Goal: Task Accomplishment & Management: Complete application form

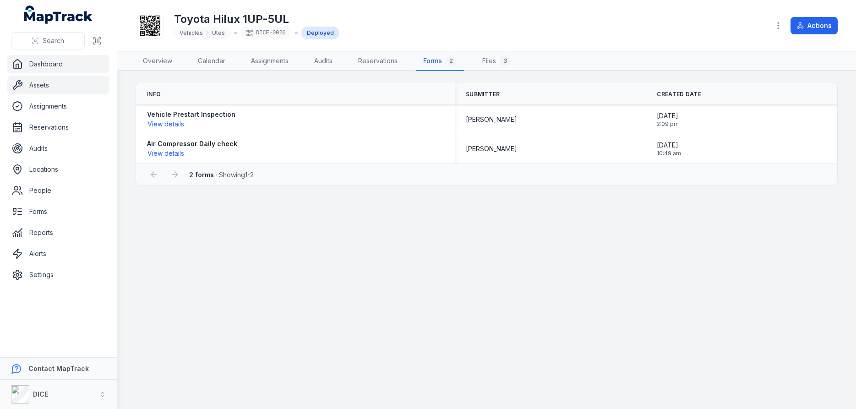
click at [46, 64] on link "Dashboard" at bounding box center [58, 64] width 102 height 18
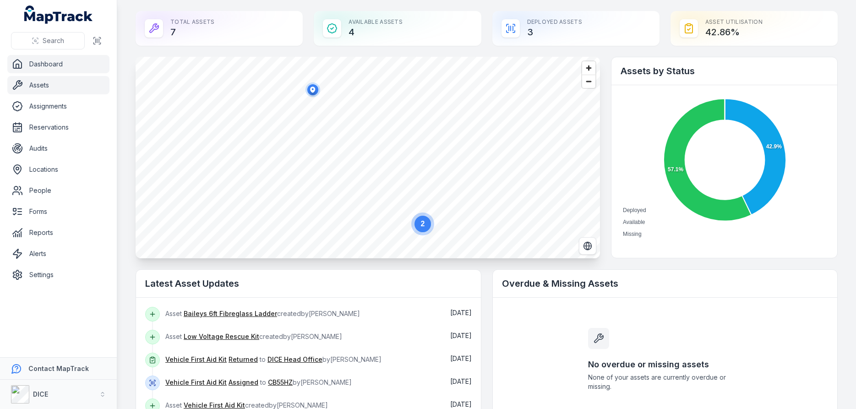
click at [38, 85] on link "Assets" at bounding box center [58, 85] width 102 height 18
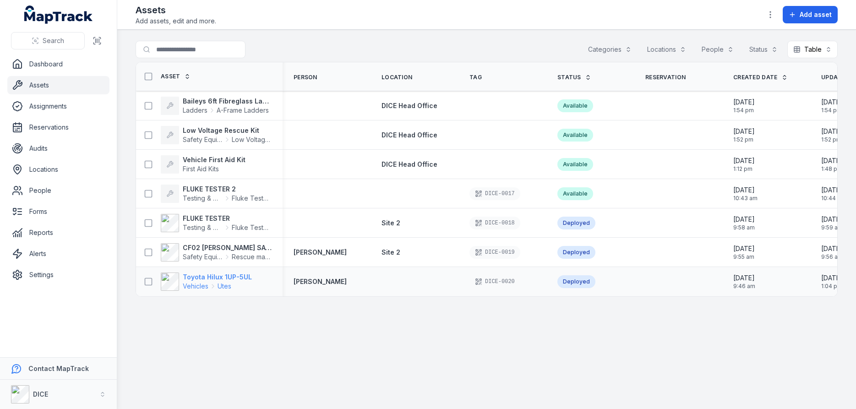
click at [216, 276] on strong "Toyota Hilux 1UP-5UL" at bounding box center [217, 276] width 69 height 9
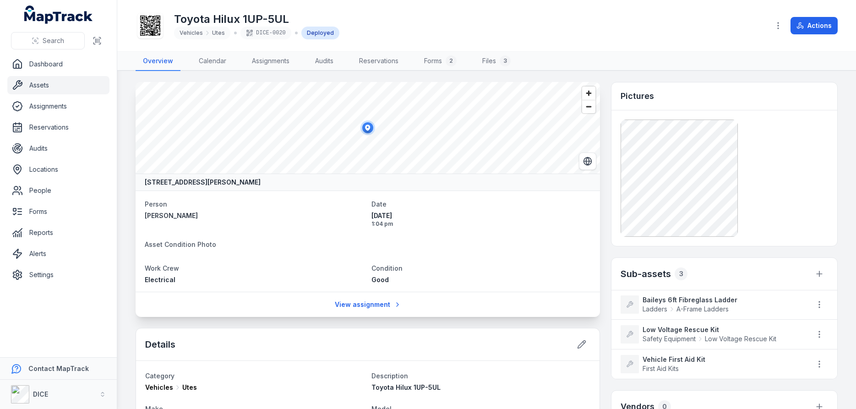
click at [39, 86] on link "Assets" at bounding box center [58, 85] width 102 height 18
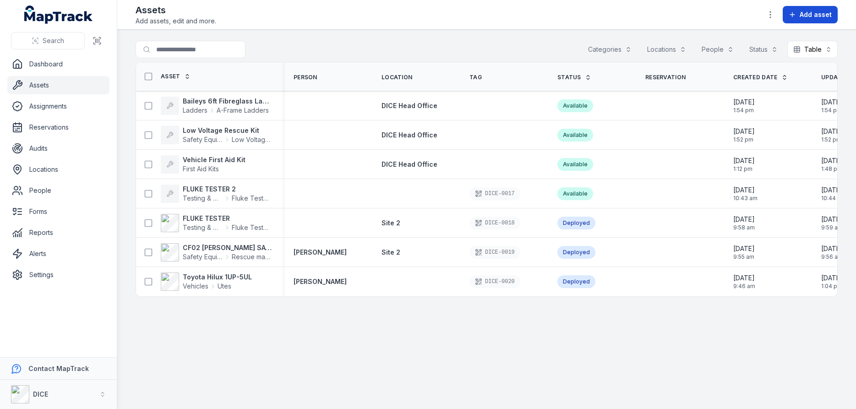
click at [812, 14] on span "Add asset" at bounding box center [815, 14] width 32 height 9
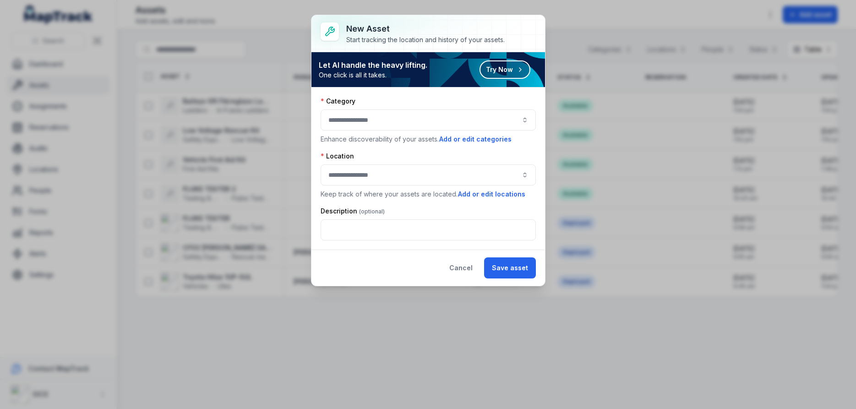
click at [357, 124] on button "button" at bounding box center [427, 119] width 215 height 21
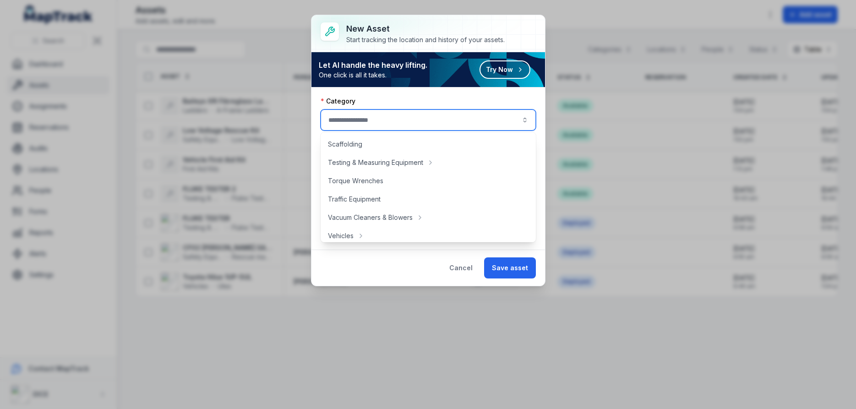
scroll to position [482, 0]
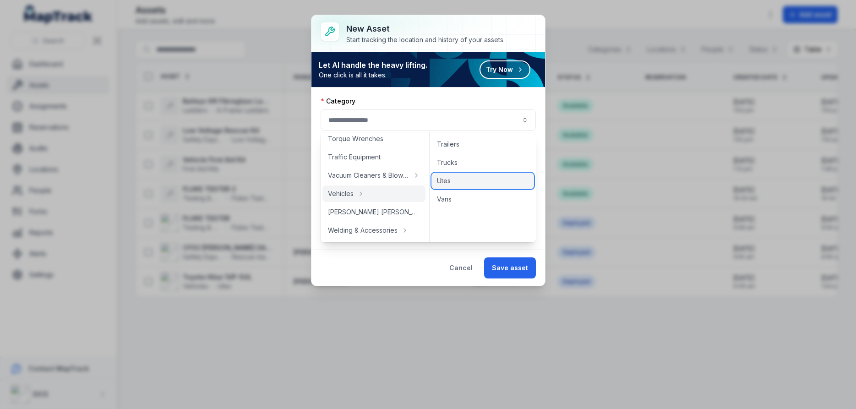
click at [448, 180] on span "Utes" at bounding box center [444, 180] width 14 height 9
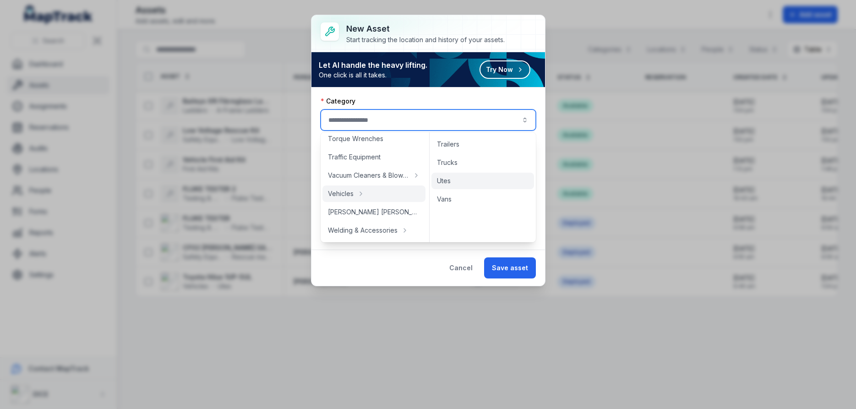
type input "****"
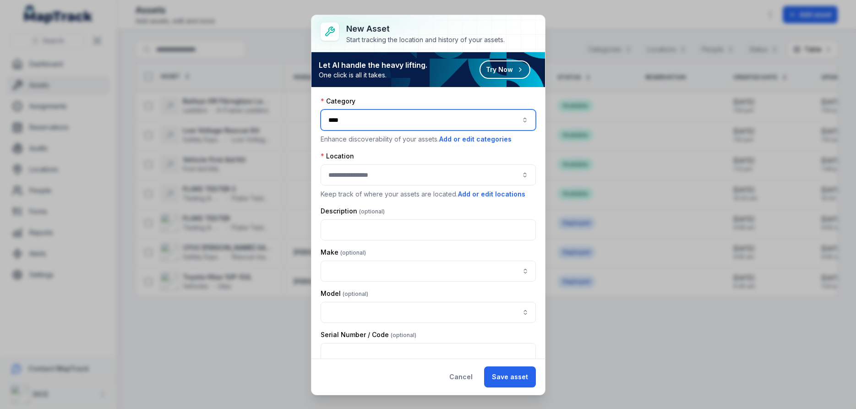
click at [398, 176] on button "button" at bounding box center [427, 174] width 215 height 21
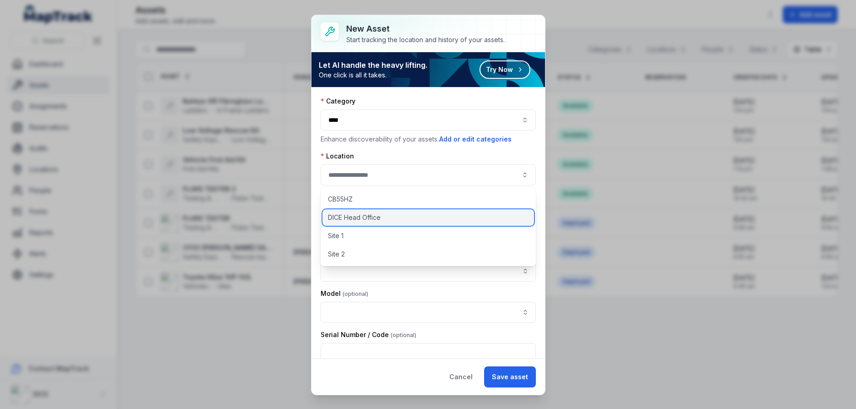
click at [356, 217] on span "DICE Head Office" at bounding box center [354, 217] width 53 height 9
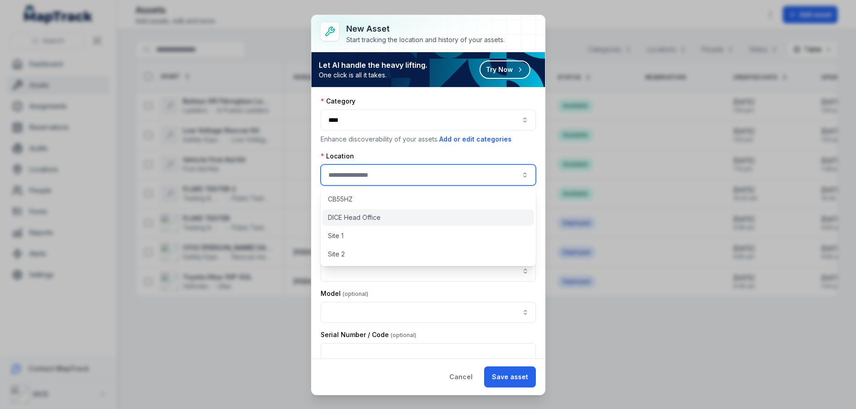
type input "**********"
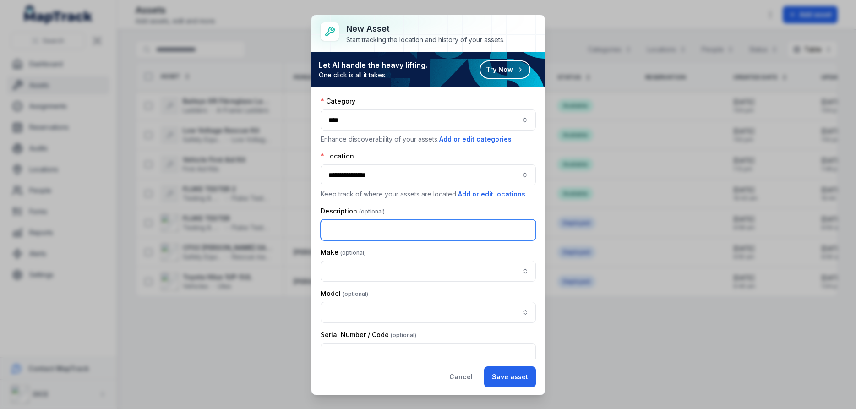
click at [385, 228] on input "text" at bounding box center [427, 229] width 215 height 21
type input "**********"
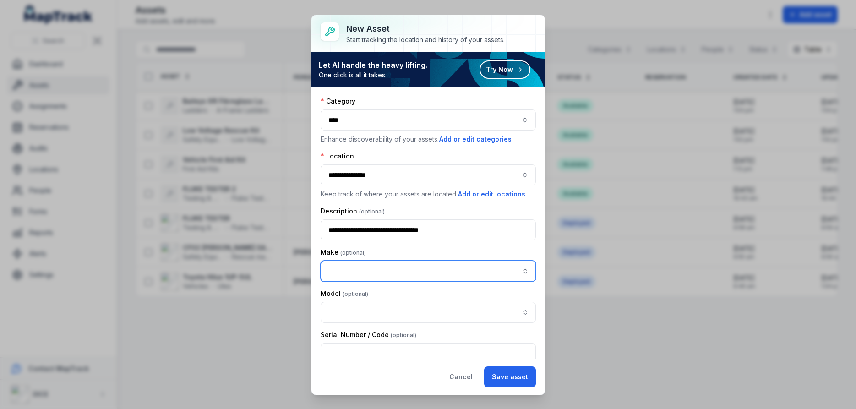
click at [381, 271] on input "asset-add:cf[22ab1470-93eb-4cc8-afc1-b7df000237c4]-label" at bounding box center [427, 270] width 215 height 21
click at [370, 297] on span "" Toyota "" at bounding box center [367, 296] width 29 height 8
type input "******"
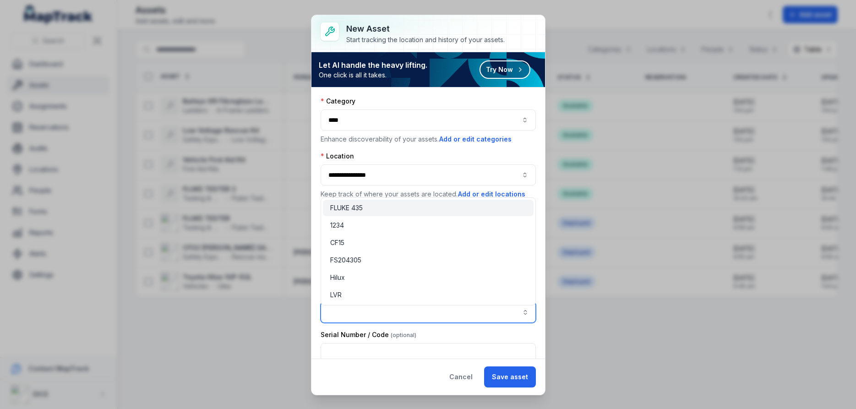
click at [368, 313] on input "asset-add:cf[2cdd2775-c7d8-450d-b98a-5757d661b82d]-label" at bounding box center [427, 312] width 215 height 21
type input "*****"
click at [340, 278] on span "Hilux" at bounding box center [337, 277] width 15 height 9
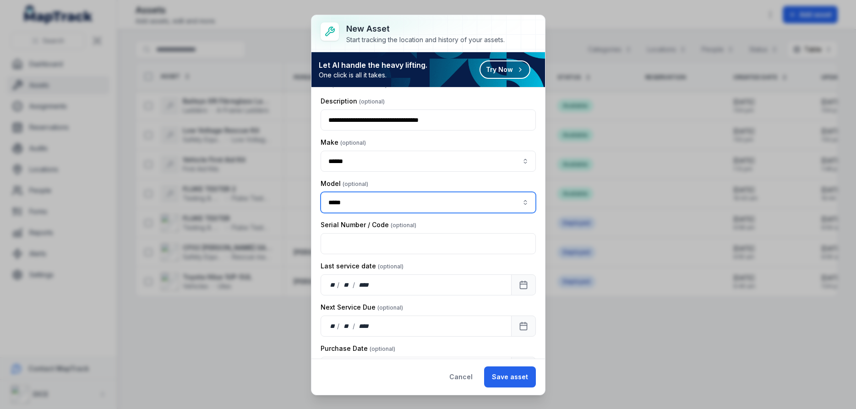
scroll to position [165, 0]
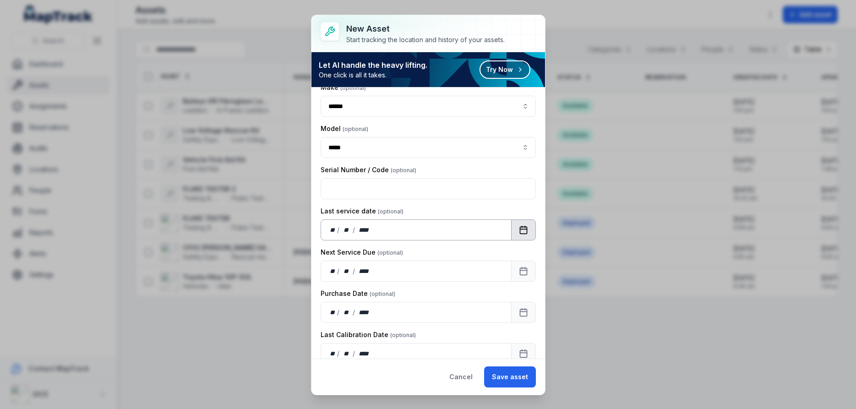
click at [524, 230] on icon "Calendar" at bounding box center [523, 229] width 9 height 9
click at [524, 270] on icon "Calendar" at bounding box center [523, 270] width 7 height 0
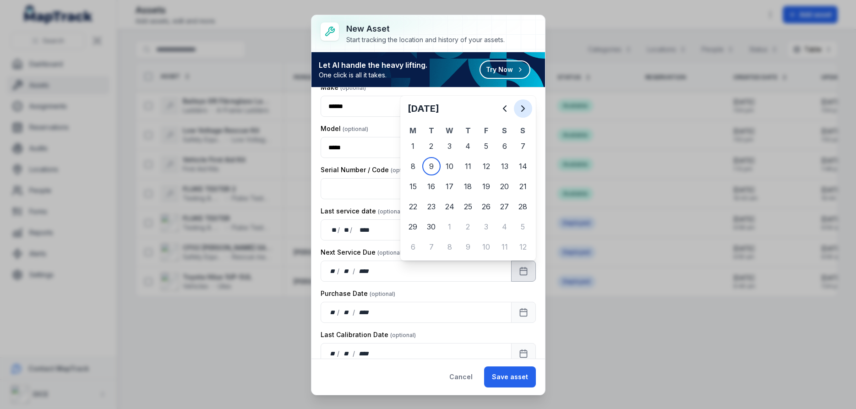
click at [524, 108] on icon "Next" at bounding box center [522, 108] width 3 height 5
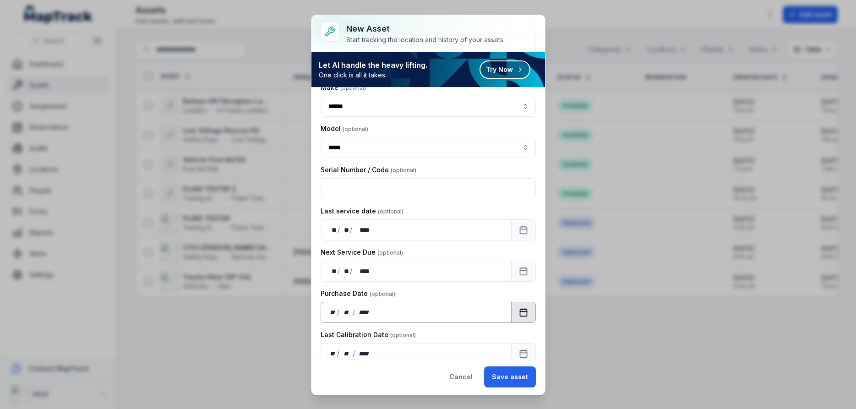
click at [524, 311] on icon "Calendar" at bounding box center [523, 311] width 7 height 0
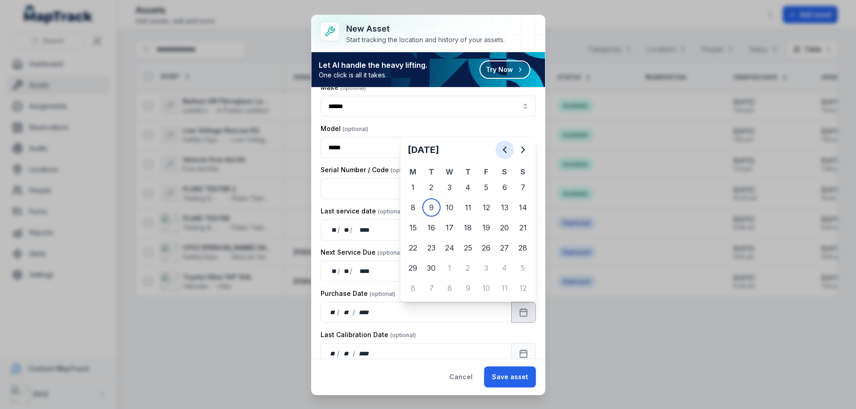
click at [505, 150] on icon "Previous" at bounding box center [504, 149] width 11 height 11
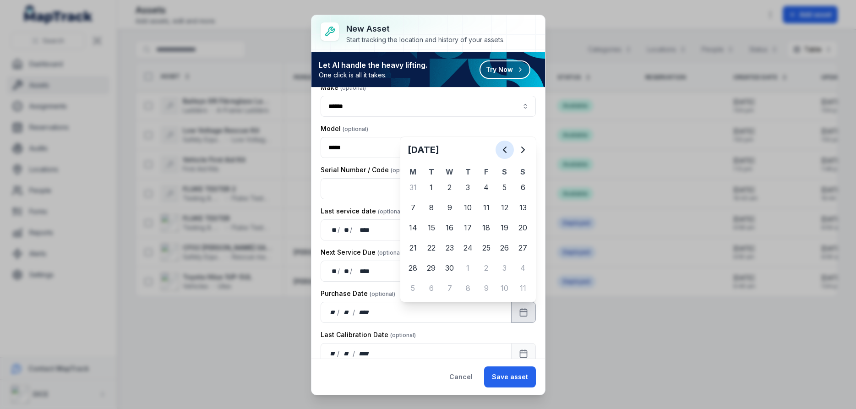
click at [505, 150] on icon "Previous" at bounding box center [504, 149] width 11 height 11
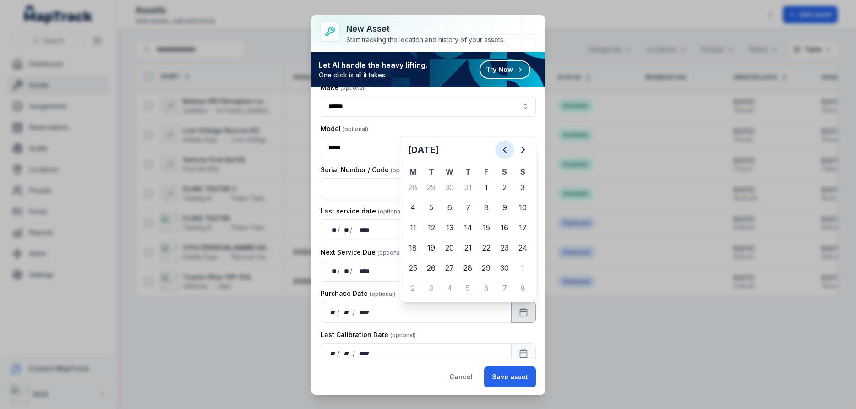
click at [505, 150] on icon "Previous" at bounding box center [504, 149] width 11 height 11
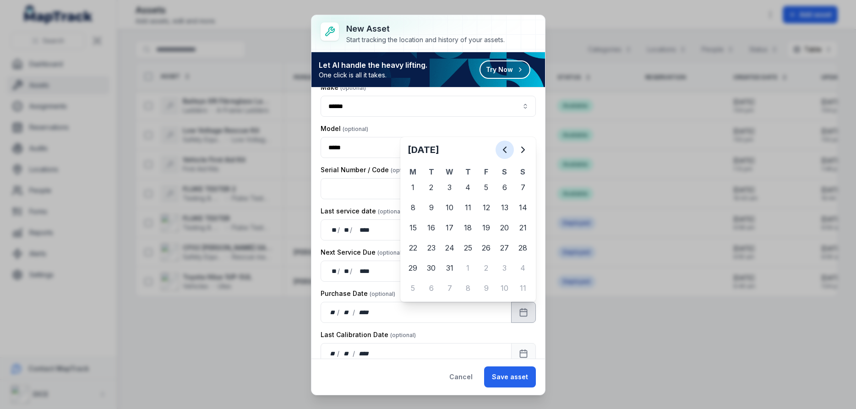
click at [505, 150] on icon "Previous" at bounding box center [504, 149] width 11 height 11
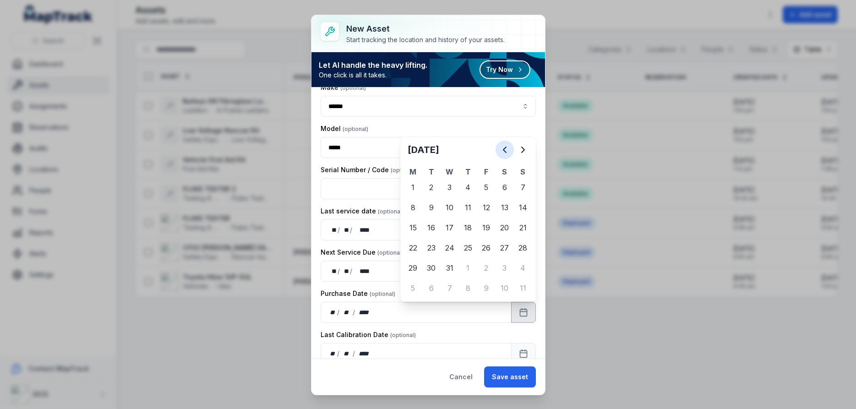
click at [505, 150] on icon "Previous" at bounding box center [504, 149] width 11 height 11
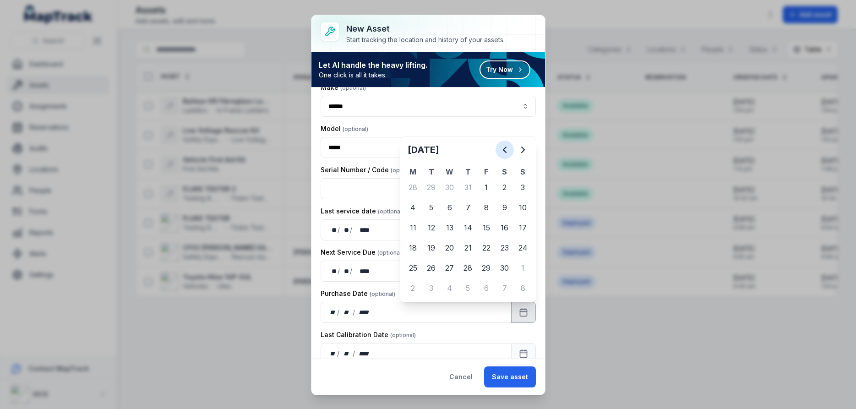
click at [505, 150] on icon "Previous" at bounding box center [504, 149] width 11 height 11
click at [523, 149] on icon "Next" at bounding box center [522, 149] width 3 height 5
click at [505, 147] on icon "Previous" at bounding box center [504, 149] width 11 height 11
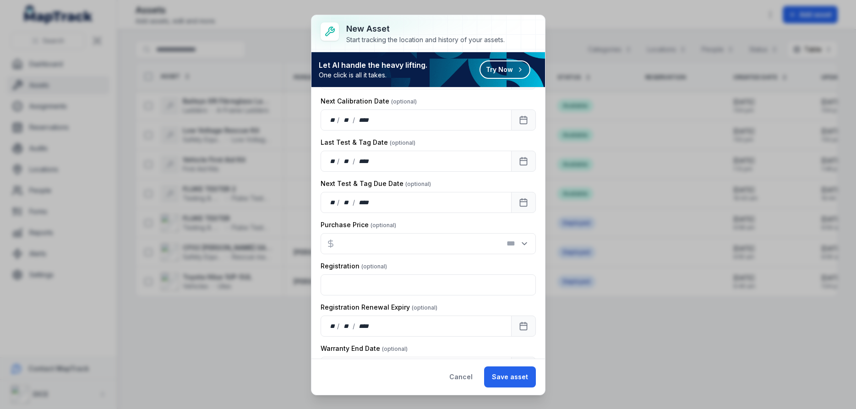
scroll to position [494, 0]
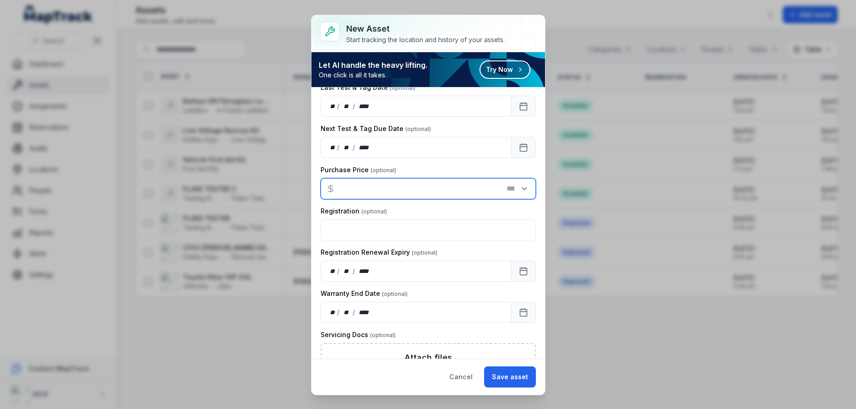
click at [355, 188] on input "number" at bounding box center [427, 188] width 215 height 21
type input "*****"
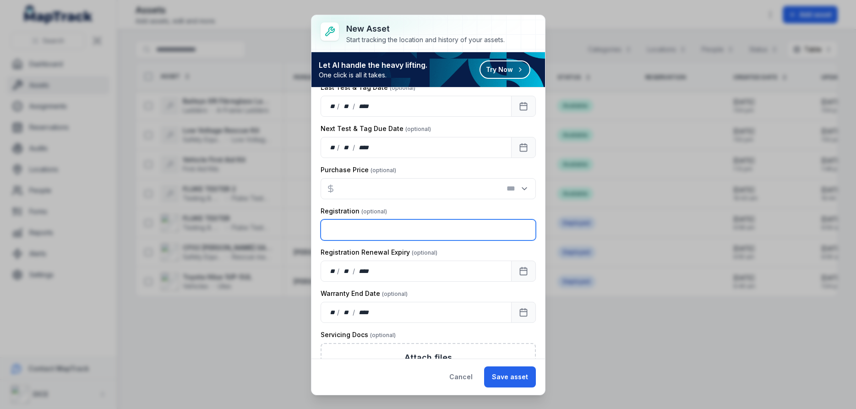
click at [373, 229] on input "text" at bounding box center [427, 229] width 215 height 21
type input "******"
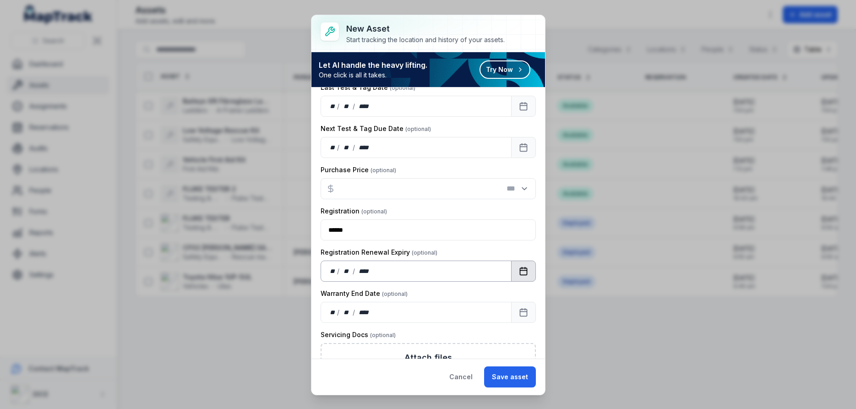
click at [523, 270] on icon "Calendar" at bounding box center [523, 270] width 7 height 0
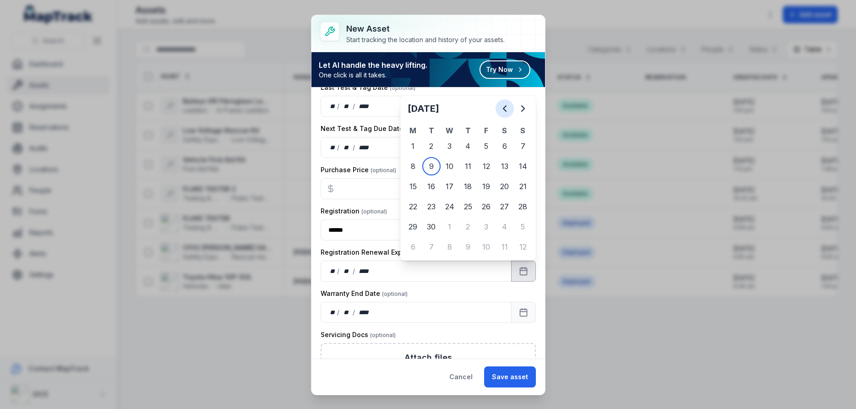
click at [505, 107] on icon "Previous" at bounding box center [504, 108] width 3 height 5
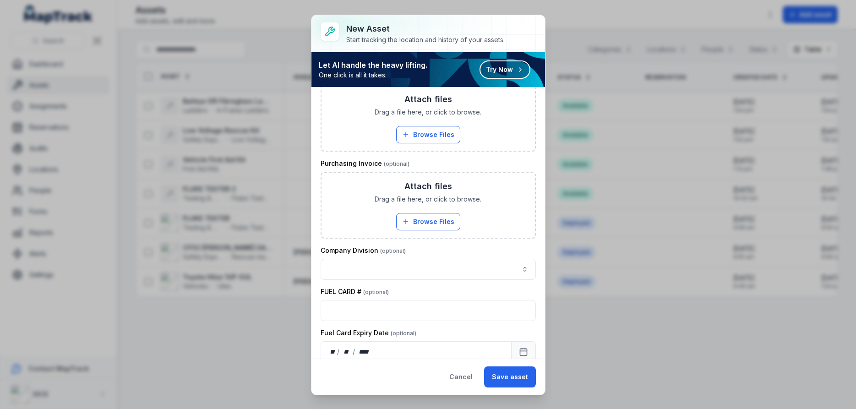
scroll to position [1026, 0]
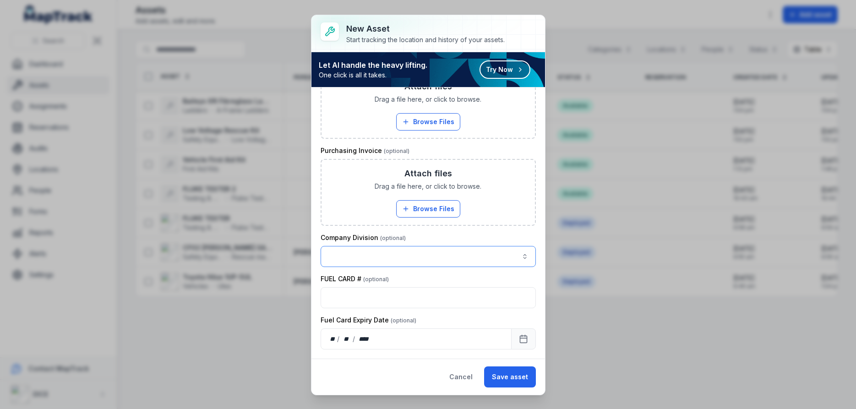
click at [524, 255] on button "button" at bounding box center [427, 256] width 215 height 21
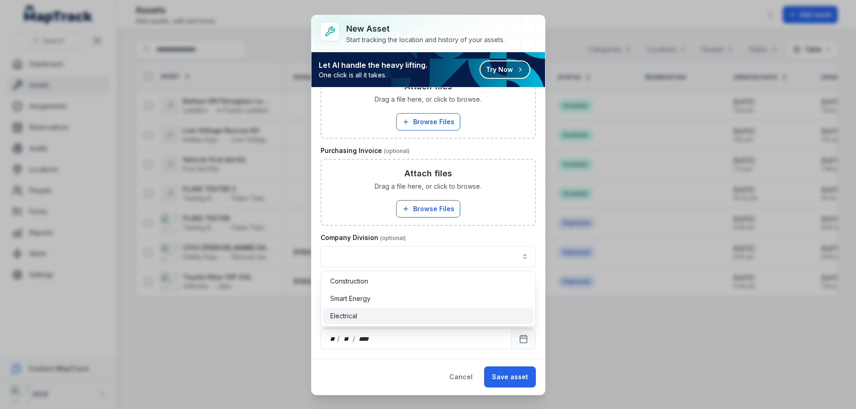
click at [350, 316] on span "Electrical" at bounding box center [343, 315] width 27 height 9
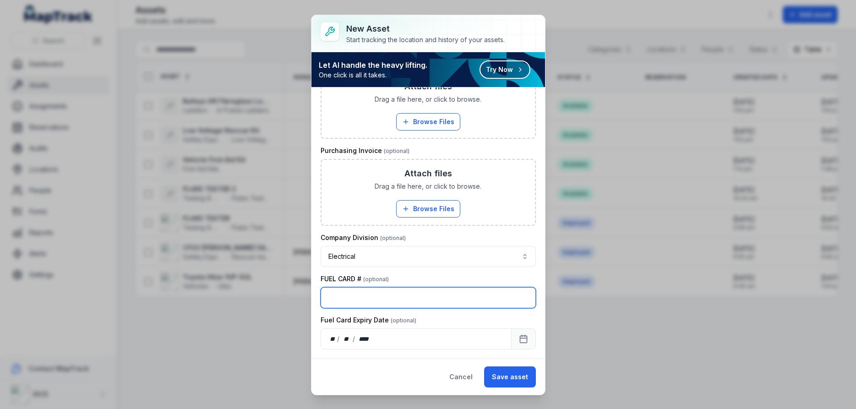
click at [357, 298] on input "text" at bounding box center [427, 297] width 215 height 21
type input "**********"
click at [525, 339] on icon "Calendar" at bounding box center [523, 338] width 9 height 9
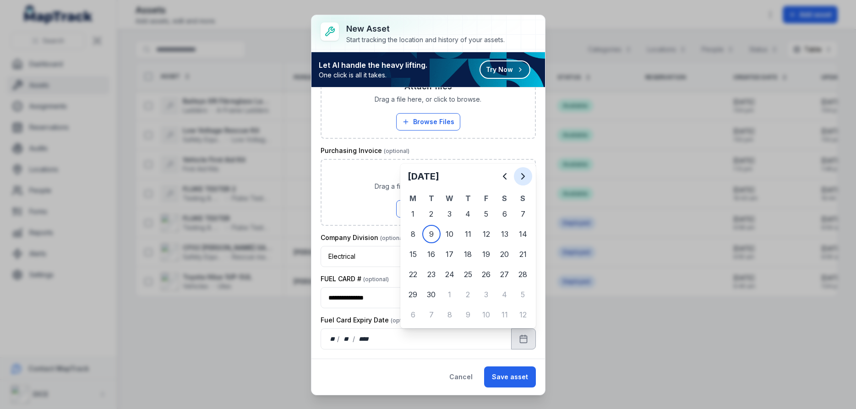
click at [523, 174] on icon "Next" at bounding box center [522, 176] width 11 height 11
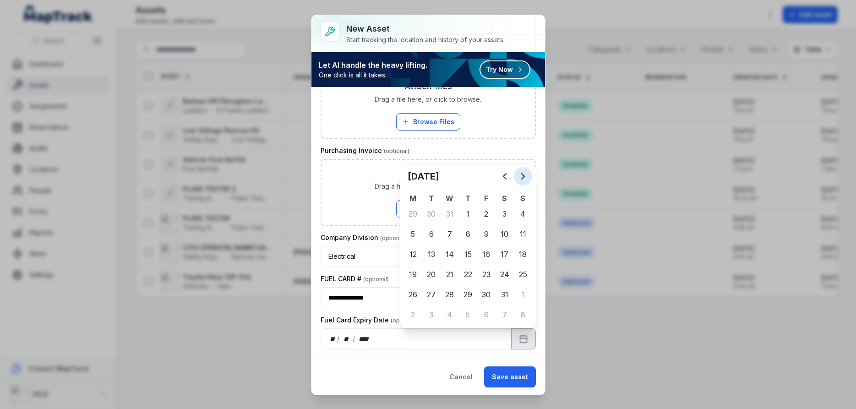
click at [523, 174] on icon "Next" at bounding box center [522, 176] width 11 height 11
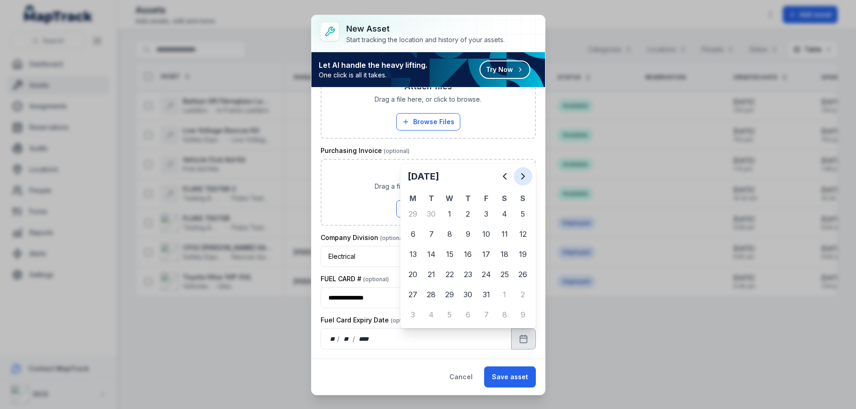
click at [523, 174] on icon "Next" at bounding box center [522, 176] width 11 height 11
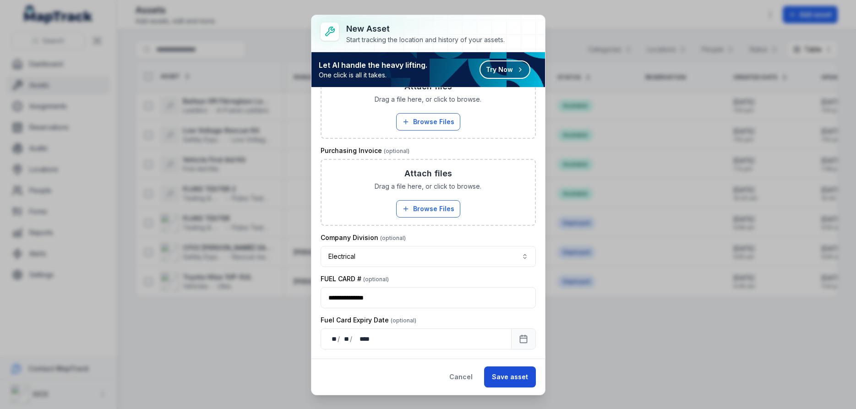
click at [516, 375] on button "Save asset" at bounding box center [510, 376] width 52 height 21
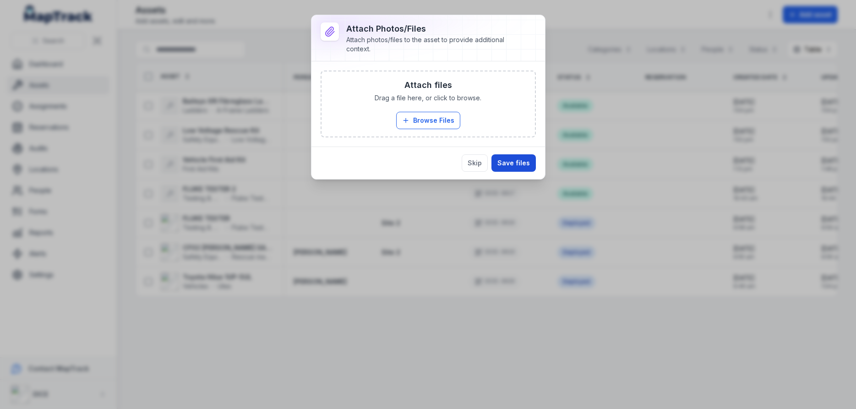
click at [526, 161] on button "Save files" at bounding box center [513, 162] width 44 height 17
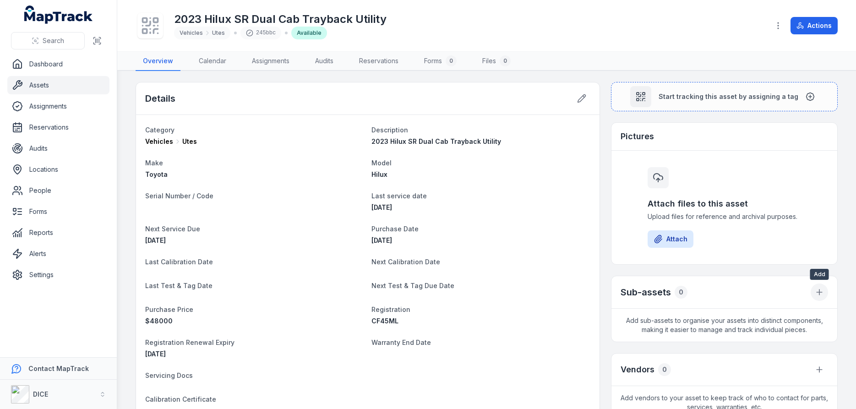
click at [818, 291] on icon "button" at bounding box center [818, 292] width 9 height 9
click at [781, 315] on div "Create new asset" at bounding box center [773, 316] width 103 height 16
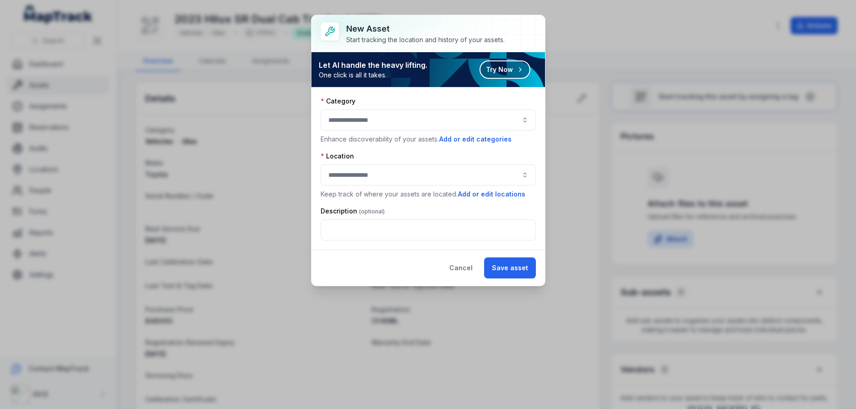
click at [375, 119] on button "button" at bounding box center [427, 119] width 215 height 21
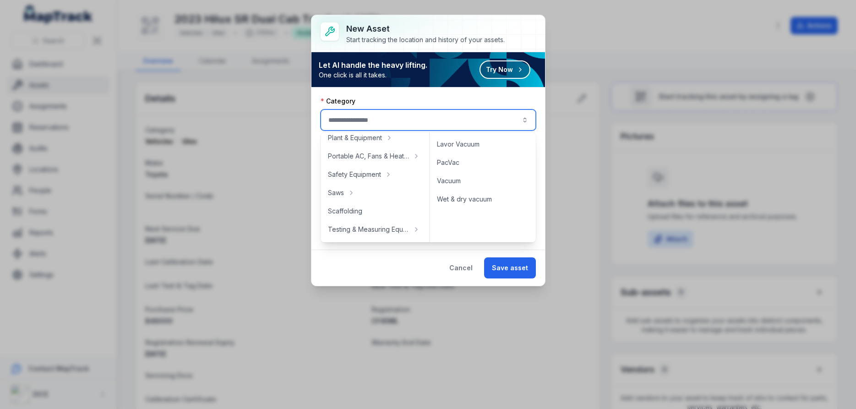
scroll to position [372, 0]
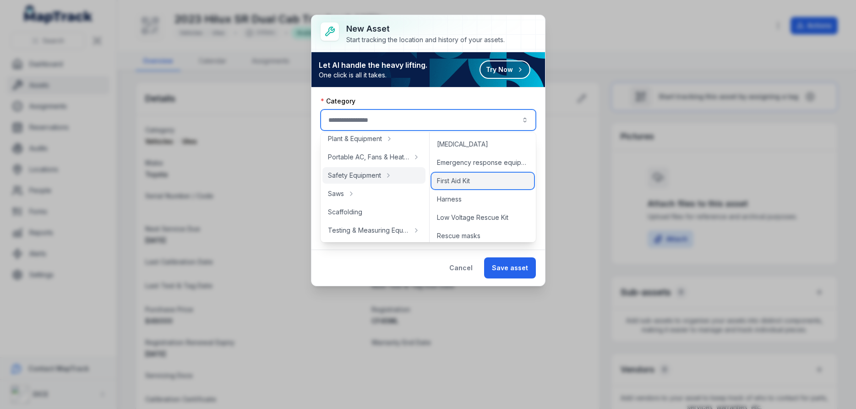
click at [464, 181] on span "First Aid Kit" at bounding box center [453, 180] width 33 height 9
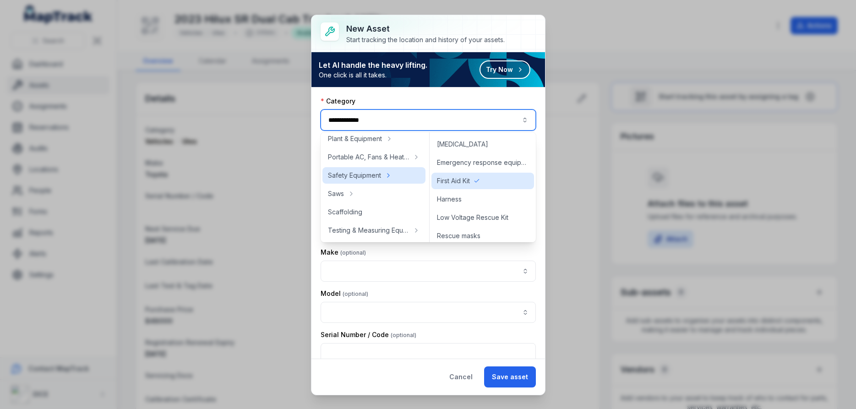
type input "**********"
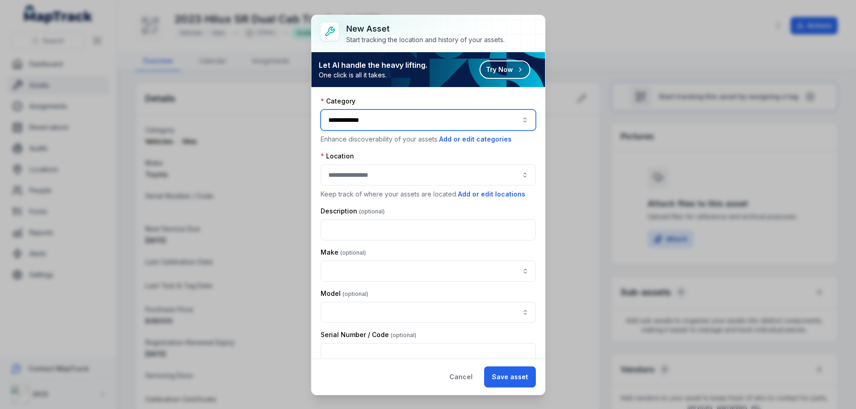
click at [400, 174] on button "button" at bounding box center [427, 174] width 215 height 21
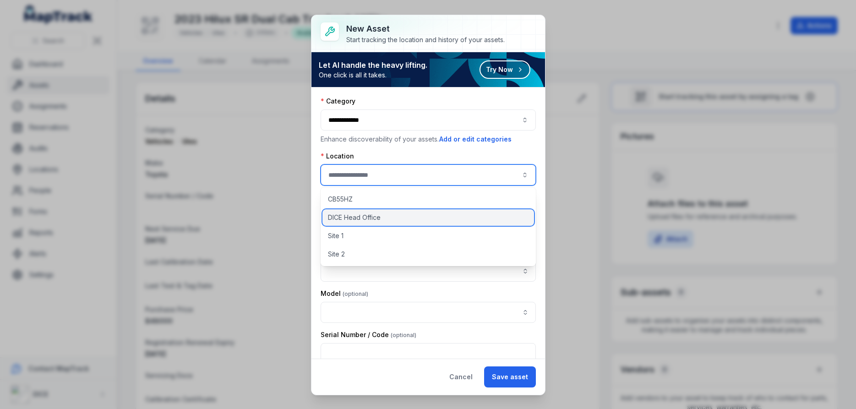
click at [374, 217] on span "DICE Head Office" at bounding box center [354, 217] width 53 height 9
type input "**********"
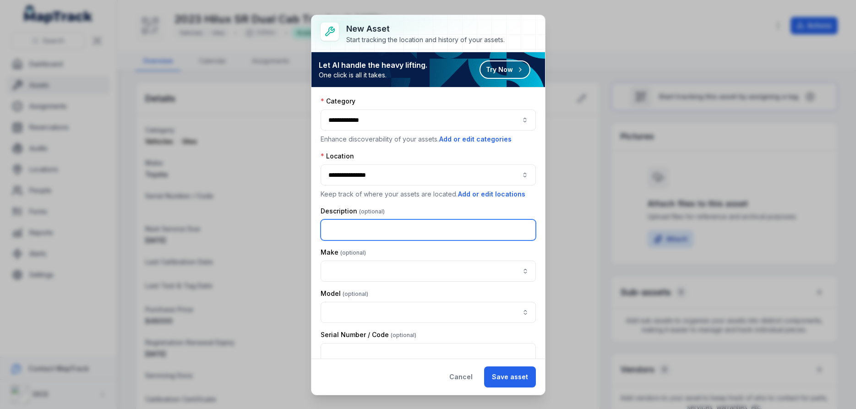
click at [422, 228] on input "text" at bounding box center [427, 229] width 215 height 21
type input "**********"
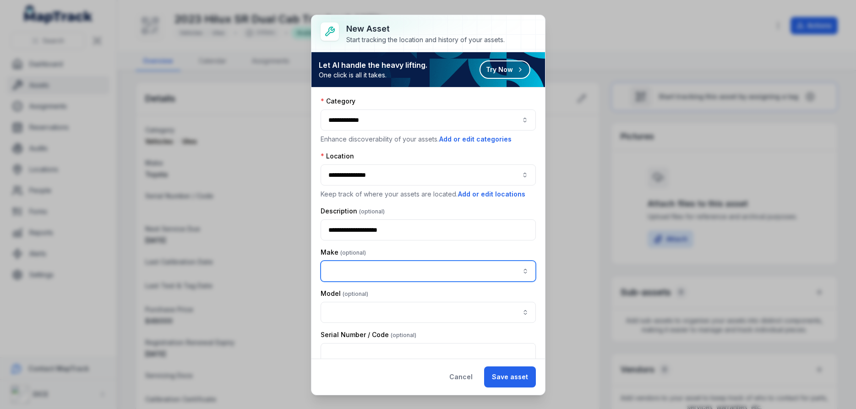
click at [362, 268] on input "asset-add:cf[22ab1470-93eb-4cc8-afc1-b7df000237c4]-label" at bounding box center [427, 270] width 215 height 21
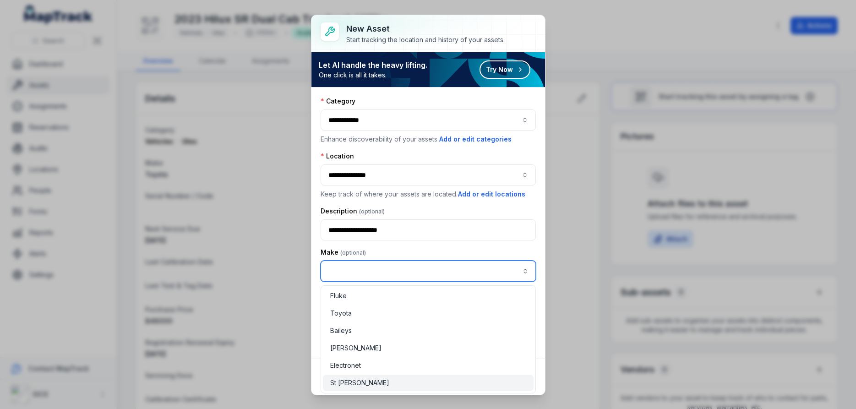
type input "*******"
click at [343, 382] on span "St [PERSON_NAME]" at bounding box center [359, 382] width 59 height 9
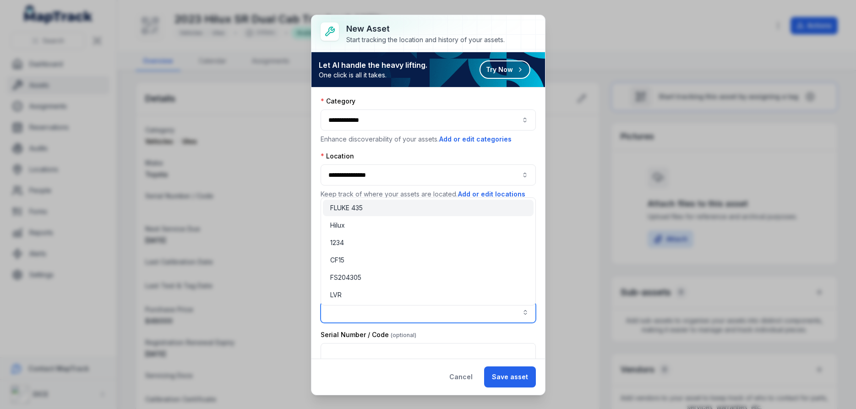
click at [379, 311] on input "asset-add:cf[2cdd2775-c7d8-450d-b98a-5757d661b82d]-label" at bounding box center [427, 312] width 215 height 21
type input "****"
click at [335, 245] on span "1234" at bounding box center [337, 242] width 14 height 9
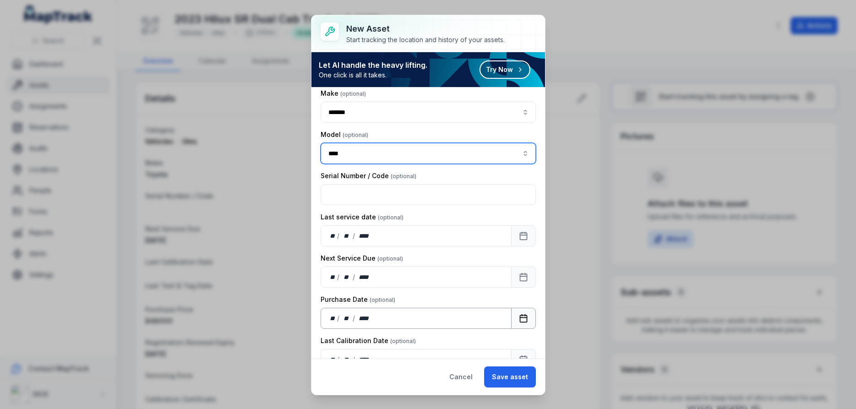
scroll to position [165, 0]
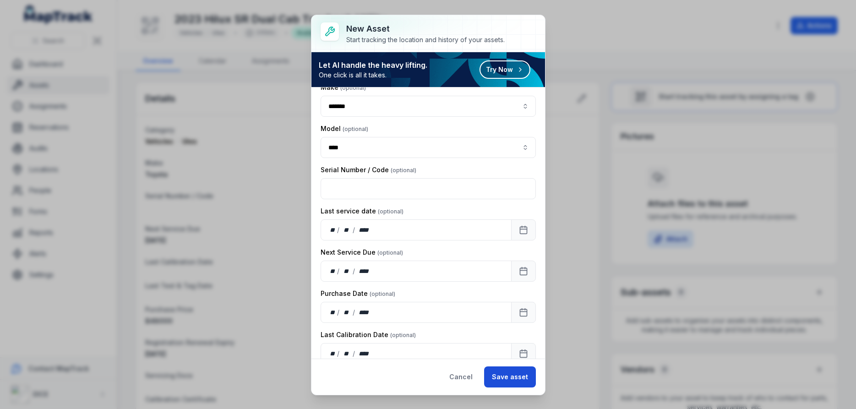
click at [514, 376] on button "Save asset" at bounding box center [510, 376] width 52 height 21
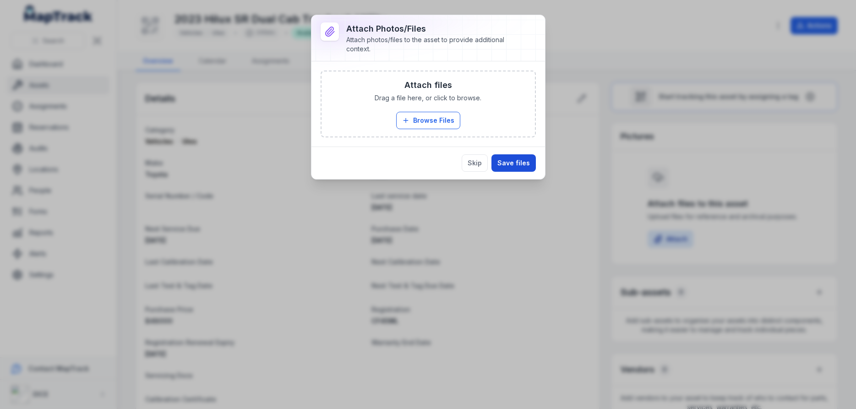
click at [518, 161] on button "Save files" at bounding box center [513, 162] width 44 height 17
